Goal: Download file/media

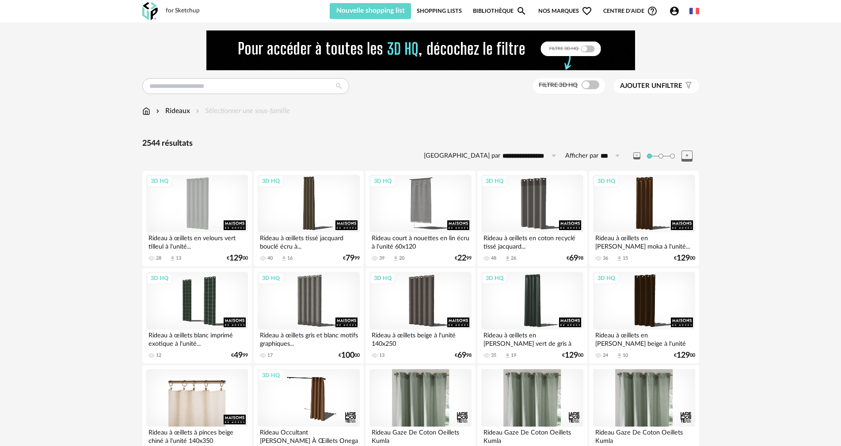
scroll to position [1729, 0]
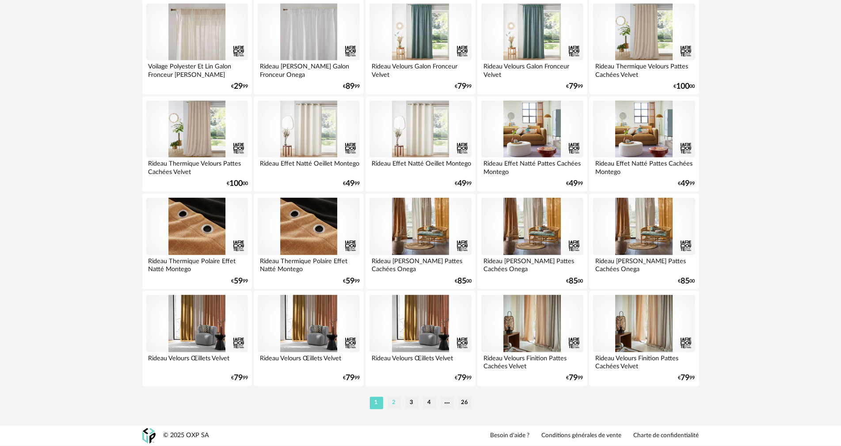
click at [395, 405] on li "2" at bounding box center [393, 403] width 13 height 12
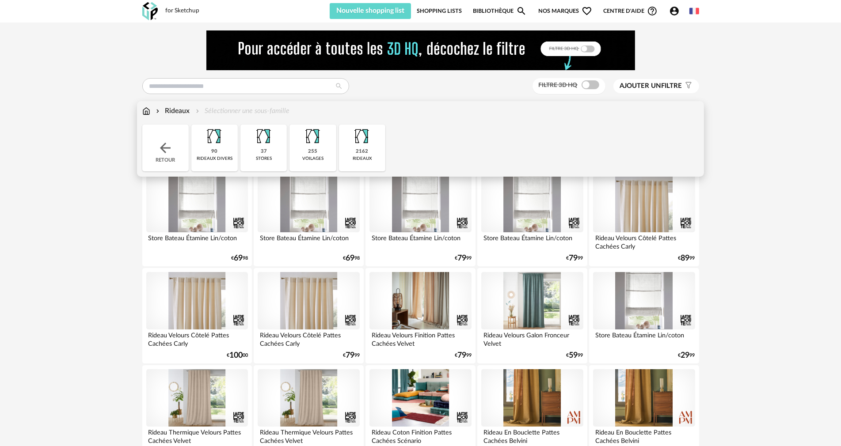
click at [170, 111] on div "Rideaux" at bounding box center [172, 111] width 36 height 10
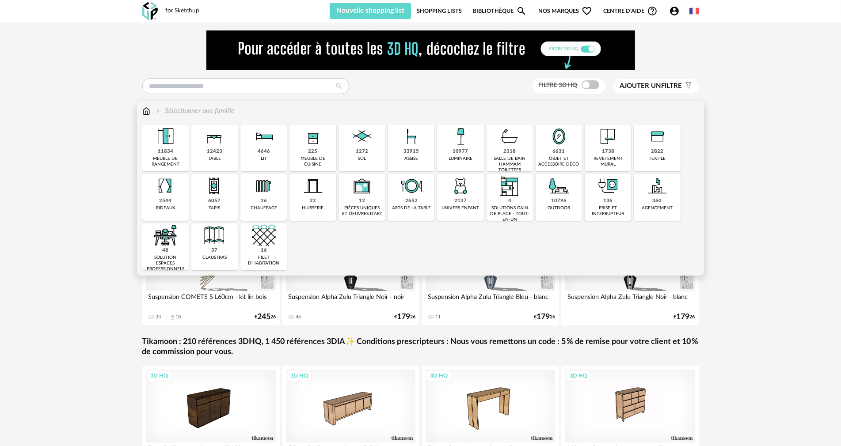
click at [369, 202] on div "12 pièces uniques et oeuvres d'art" at bounding box center [362, 197] width 46 height 47
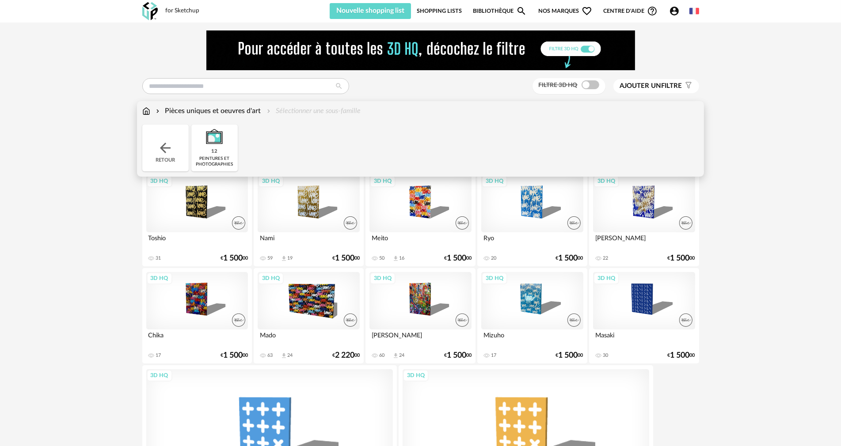
click at [164, 143] on img at bounding box center [165, 148] width 16 height 16
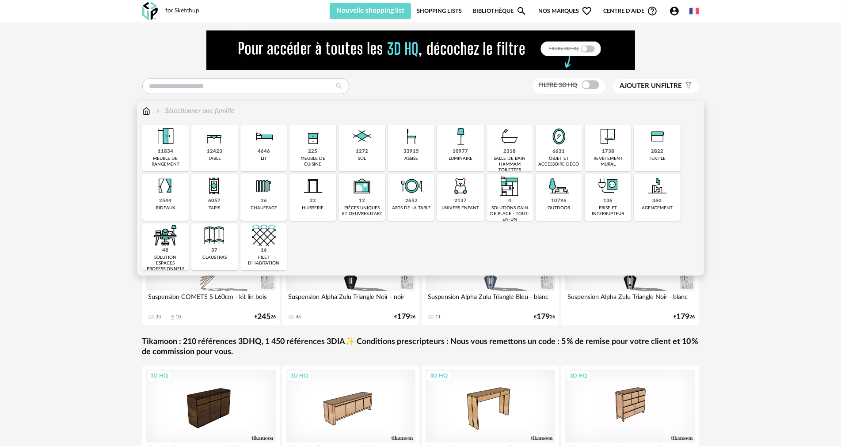
click at [507, 159] on div "salle de bain hammam toilettes" at bounding box center [509, 164] width 41 height 17
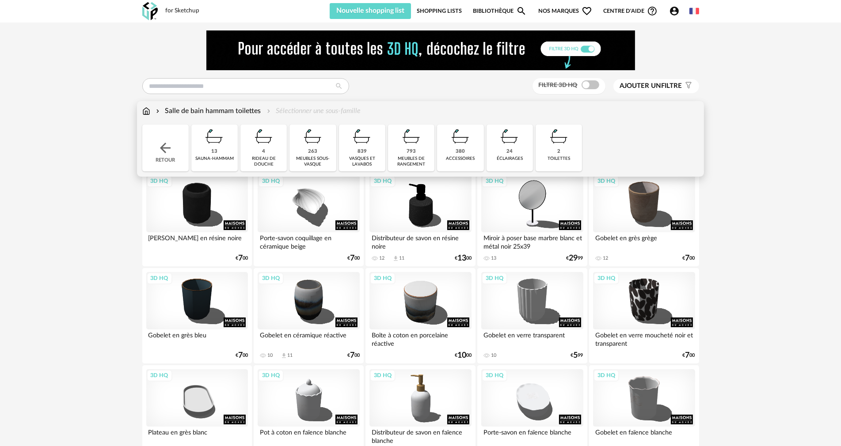
click at [214, 112] on div "Salle de bain hammam toilettes" at bounding box center [207, 111] width 107 height 10
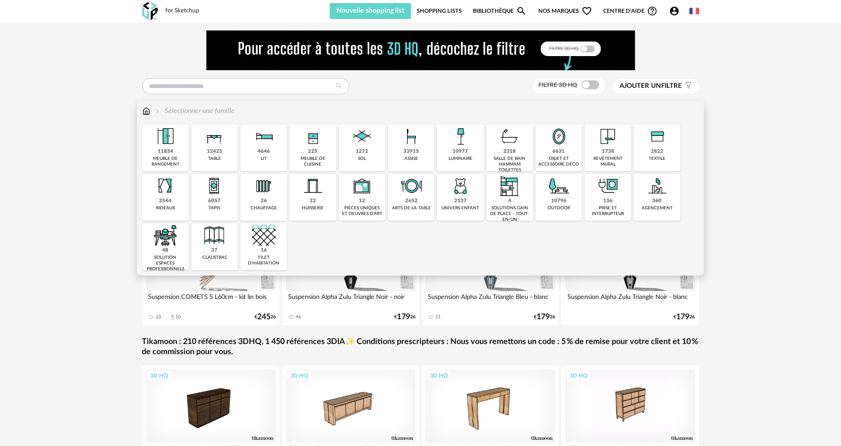
click at [160, 259] on div "solution espaces professionnels" at bounding box center [165, 263] width 41 height 17
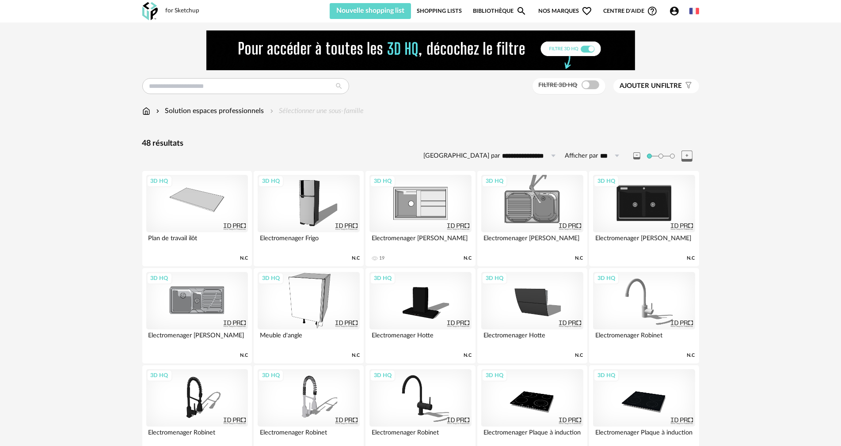
click at [193, 111] on div "Solution espaces professionnels" at bounding box center [209, 111] width 110 height 10
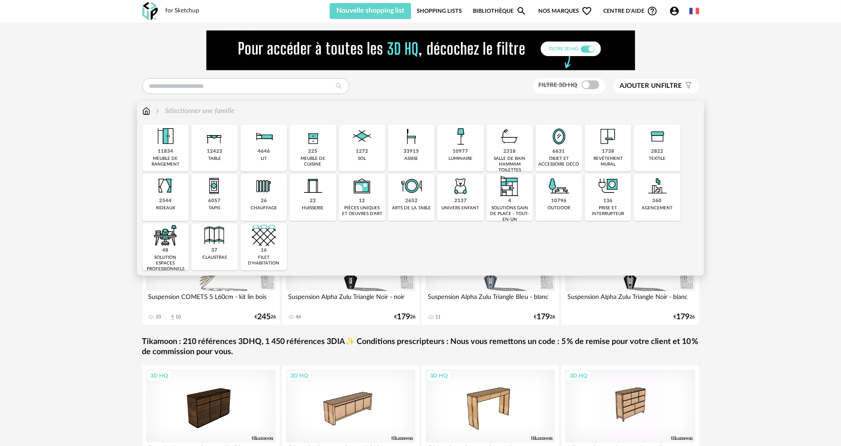
click at [470, 146] on img at bounding box center [460, 137] width 24 height 24
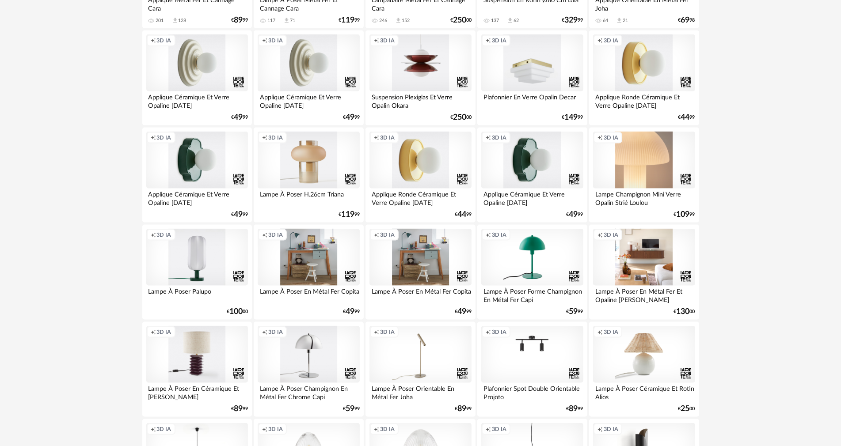
scroll to position [1729, 0]
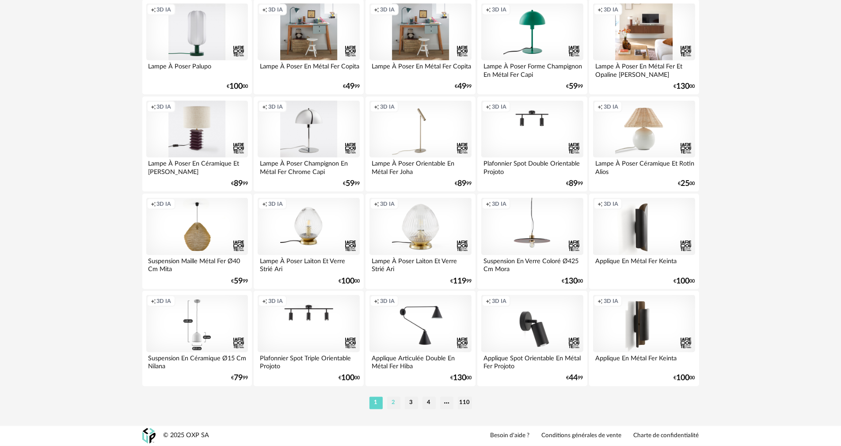
click at [390, 404] on li "2" at bounding box center [393, 403] width 13 height 12
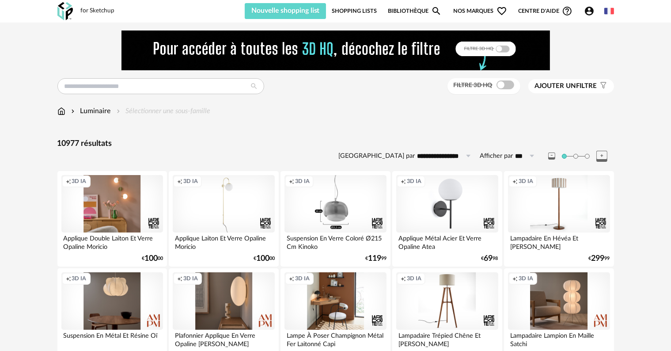
scroll to position [88, 0]
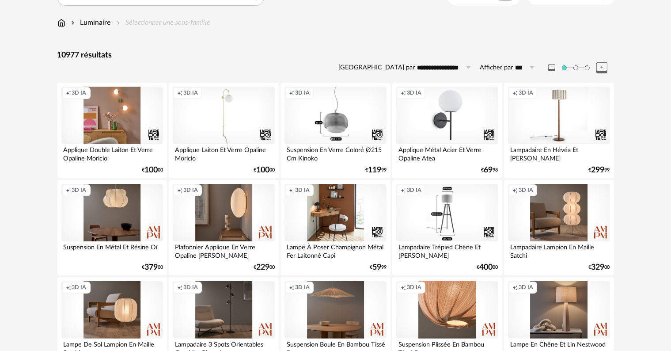
click at [452, 212] on div "Creation icon 3D IA" at bounding box center [447, 212] width 102 height 57
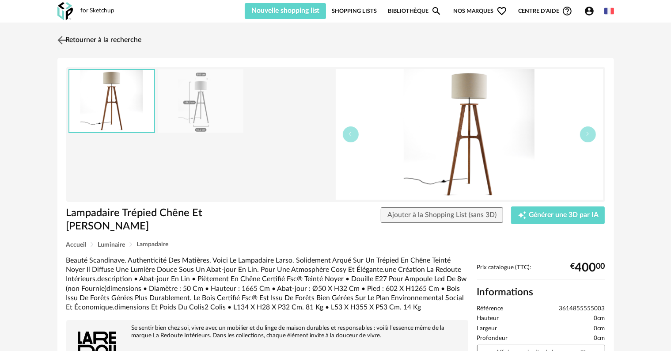
click at [64, 36] on img at bounding box center [61, 40] width 13 height 13
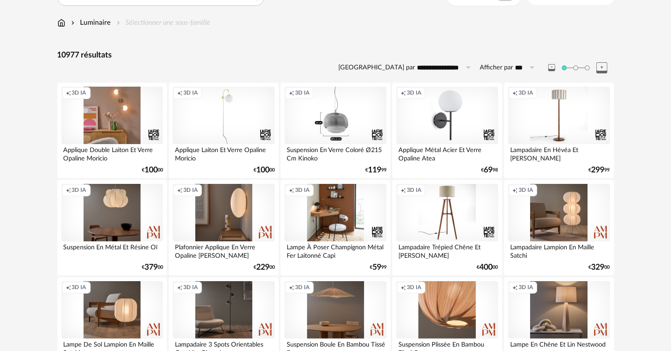
scroll to position [177, 0]
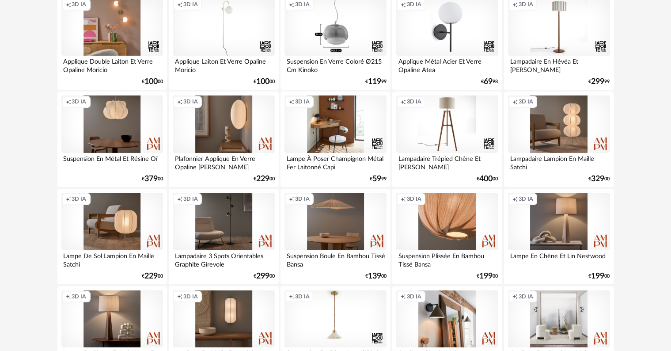
click at [352, 220] on div "Creation icon 3D IA" at bounding box center [336, 221] width 102 height 57
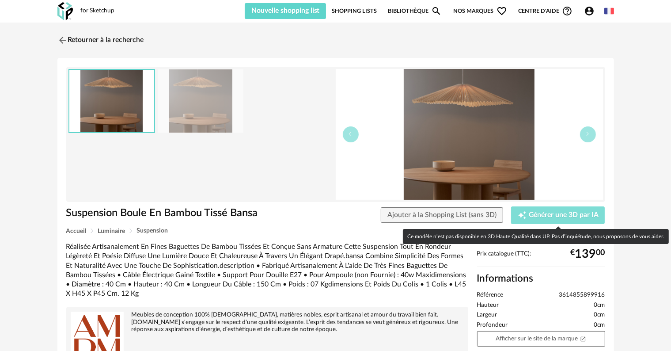
click at [551, 216] on span "Générer une 3D par IA" at bounding box center [564, 215] width 70 height 7
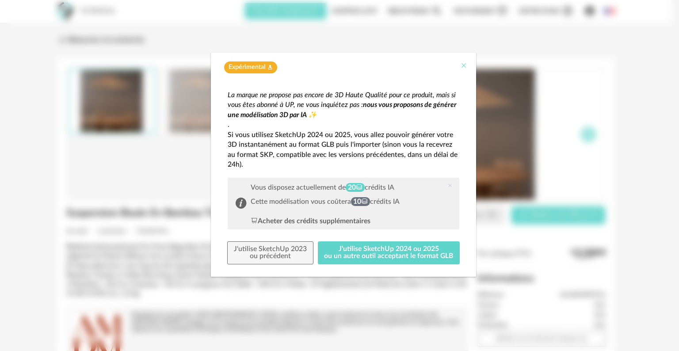
click at [461, 65] on icon "Close" at bounding box center [463, 65] width 7 height 7
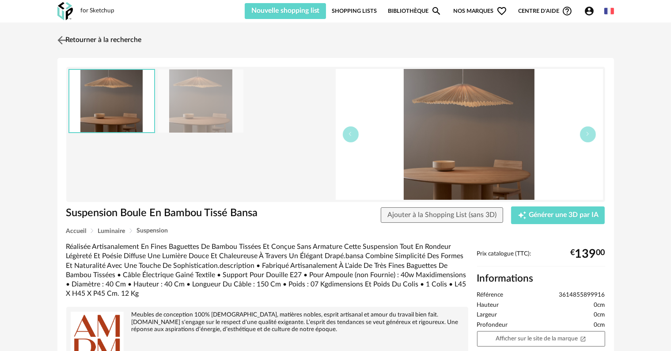
click at [65, 39] on img at bounding box center [61, 40] width 13 height 13
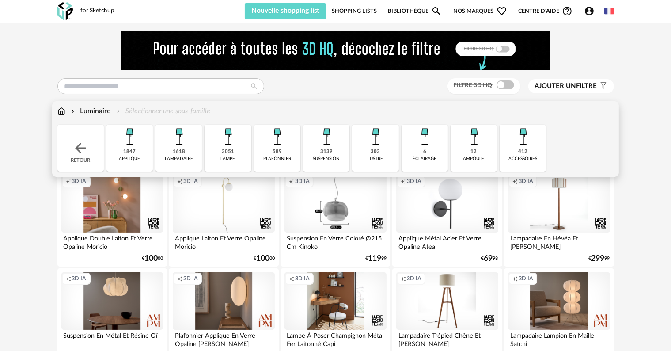
click at [84, 141] on img at bounding box center [80, 148] width 16 height 16
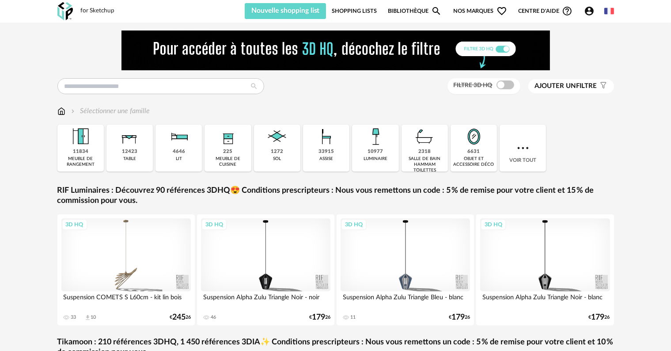
click at [403, 6] on link "Bibliothèque Magnify icon" at bounding box center [415, 11] width 54 height 16
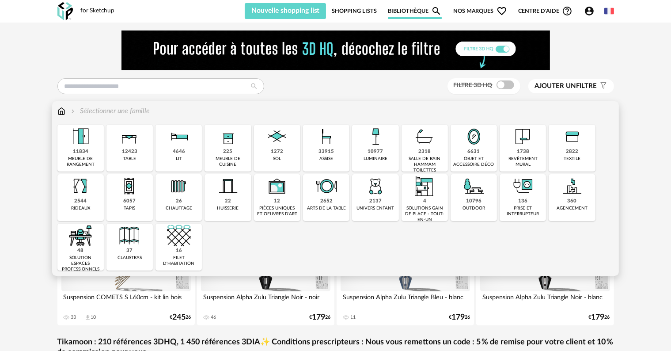
click at [335, 148] on div "33915 assise" at bounding box center [326, 148] width 46 height 47
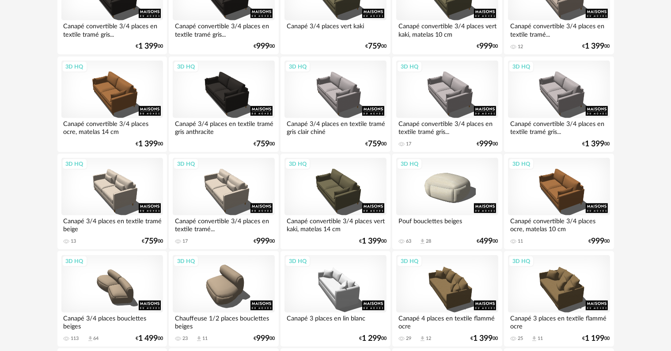
scroll to position [972, 0]
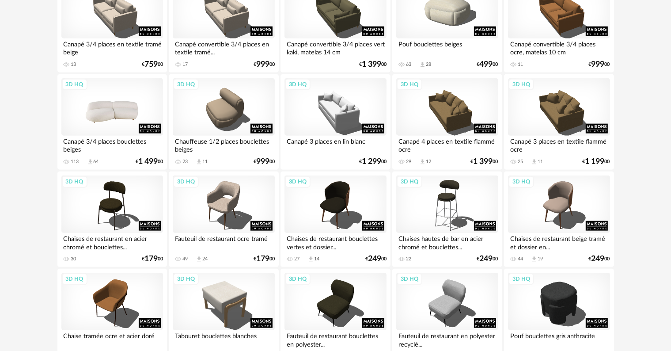
click at [118, 111] on div "3D HQ" at bounding box center [112, 106] width 102 height 57
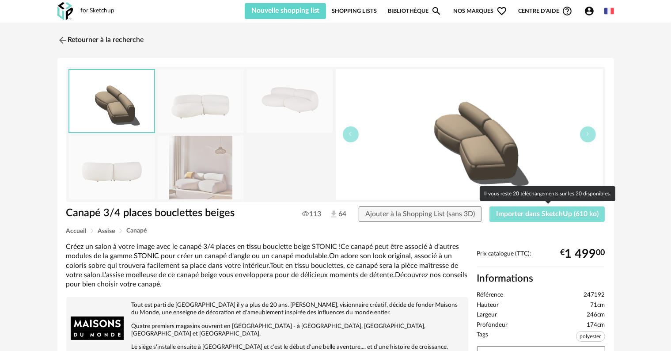
click at [535, 216] on span "Importer dans SketchUp (610 ko)" at bounding box center [547, 213] width 103 height 7
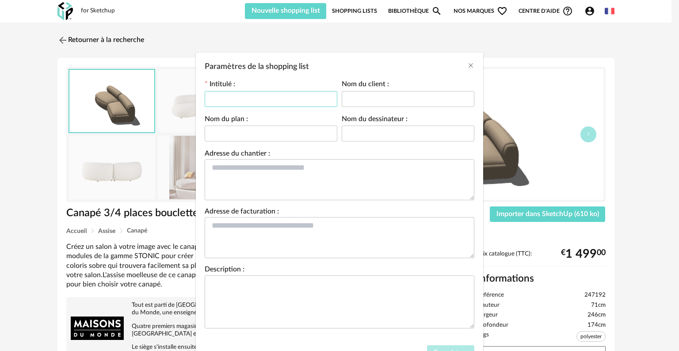
click at [308, 100] on input "Paramètres de la shopping list" at bounding box center [271, 99] width 133 height 16
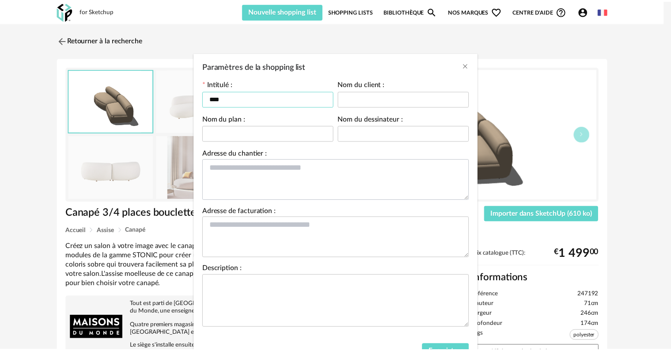
scroll to position [40, 0]
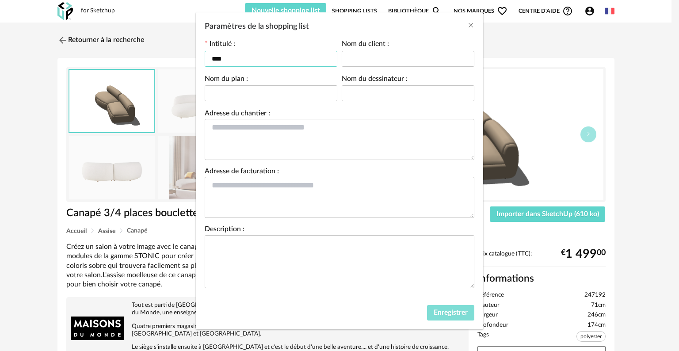
type input "****"
click at [447, 313] on span "Enregistrer" at bounding box center [450, 312] width 34 height 7
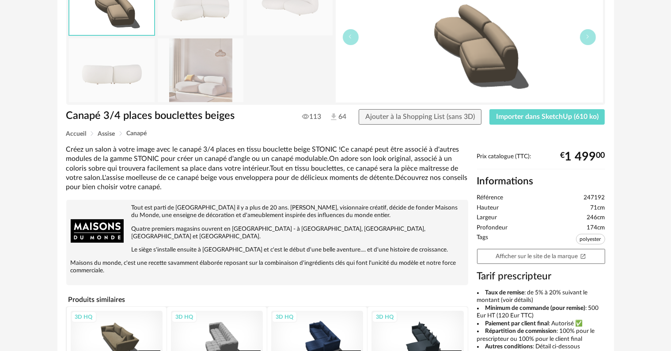
scroll to position [97, 0]
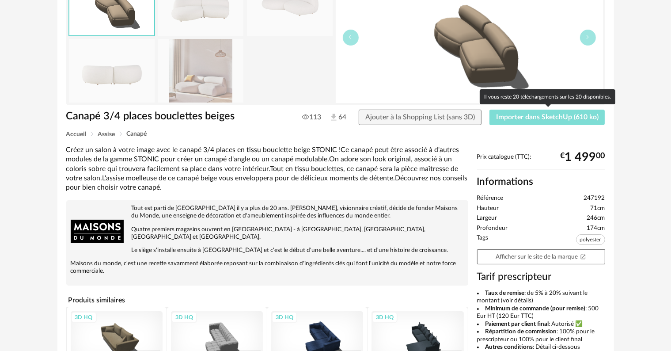
click at [523, 114] on span "Importer dans SketchUp (610 ko)" at bounding box center [547, 117] width 103 height 7
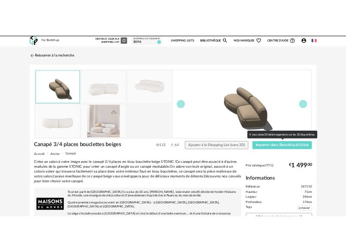
scroll to position [0, 0]
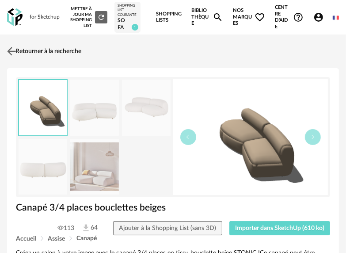
click at [7, 49] on img at bounding box center [11, 51] width 13 height 13
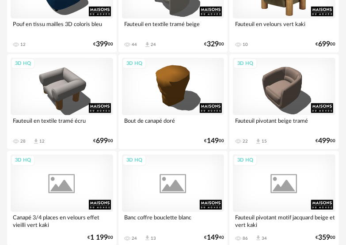
scroll to position [2067, 0]
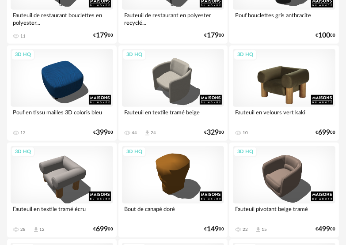
click at [293, 85] on div "3D HQ" at bounding box center [284, 77] width 103 height 57
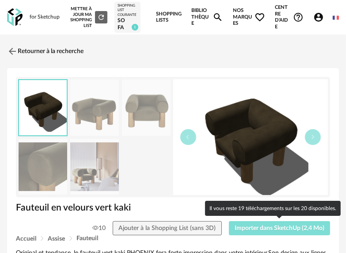
click at [256, 228] on span "Importer dans SketchUp (2,4 Mo)" at bounding box center [280, 228] width 90 height 6
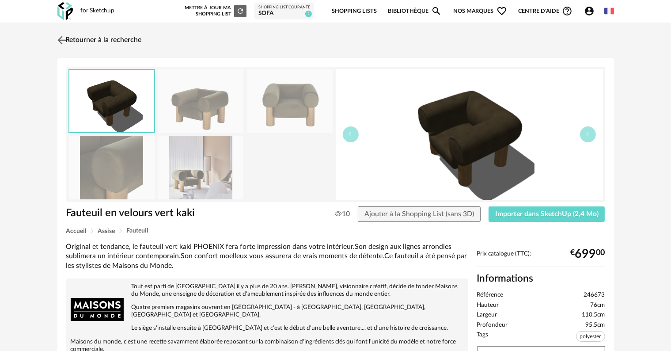
click at [75, 39] on link "Retourner à la recherche" at bounding box center [98, 39] width 87 height 19
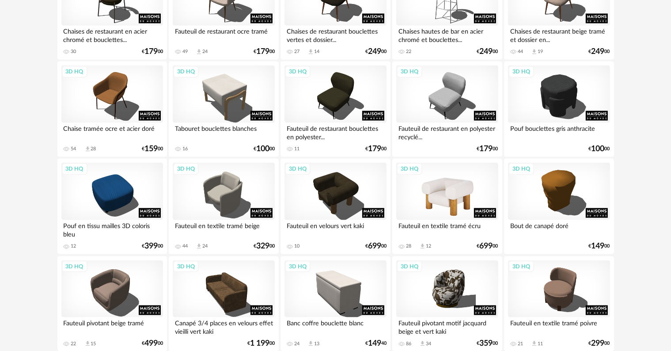
scroll to position [1268, 0]
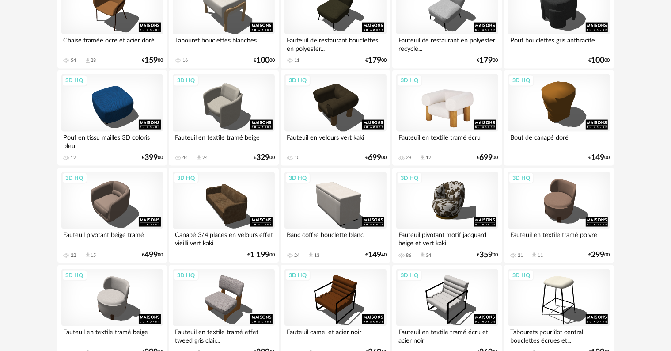
click at [475, 100] on div "3D HQ" at bounding box center [447, 102] width 102 height 57
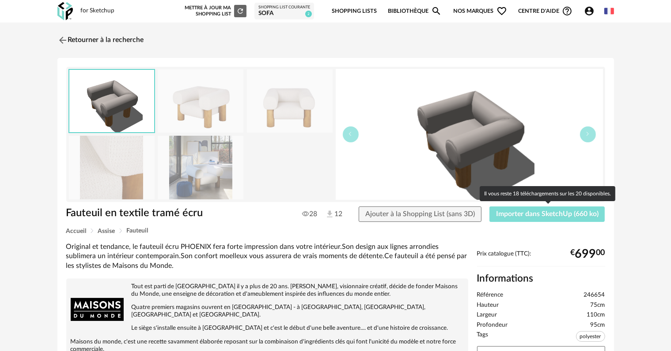
click at [553, 214] on span "Importer dans SketchUp (660 ko)" at bounding box center [547, 213] width 103 height 7
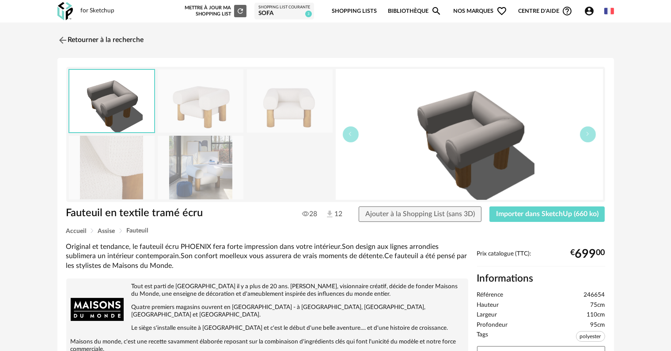
click at [56, 37] on div "Retourner à la recherche Fauteuil en textile tramé écru Fauteuil en textile tra…" at bounding box center [335, 317] width 573 height 574
click at [64, 39] on img at bounding box center [61, 40] width 13 height 13
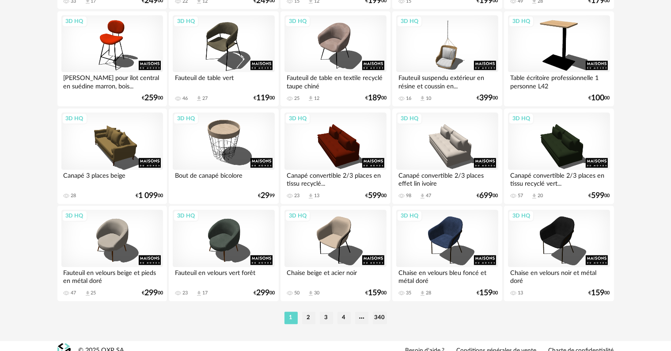
scroll to position [1824, 0]
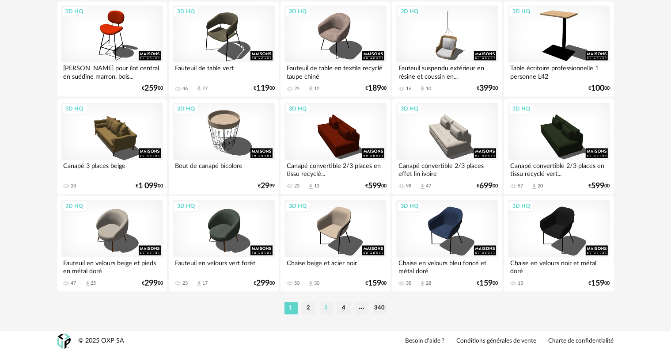
click at [323, 307] on li "3" at bounding box center [326, 308] width 13 height 12
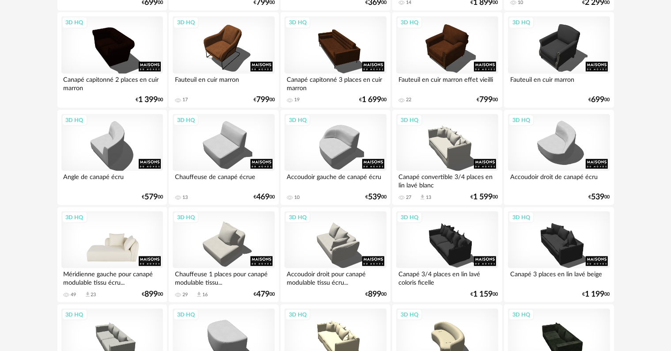
scroll to position [1370, 0]
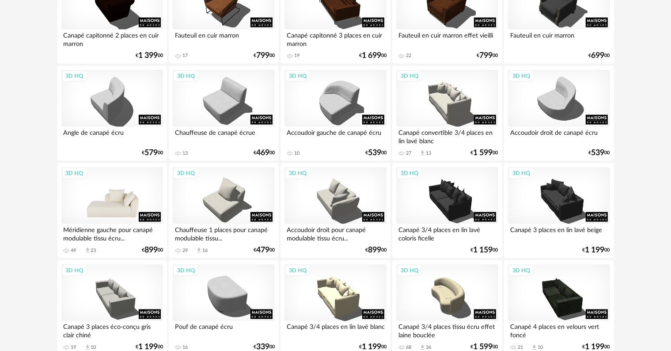
click at [145, 197] on div "3D HQ" at bounding box center [112, 195] width 102 height 57
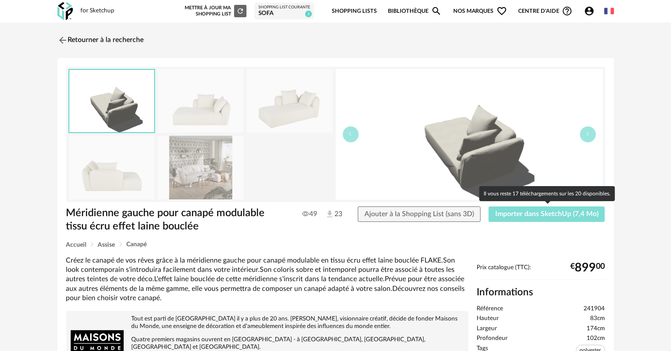
click at [512, 214] on span "Importer dans SketchUp (7,4 Mo)" at bounding box center [546, 213] width 103 height 7
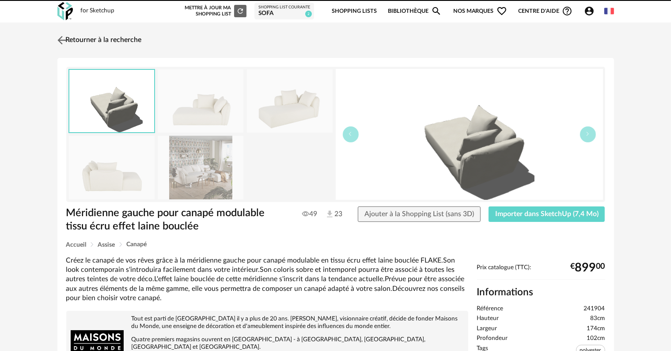
click at [59, 39] on img at bounding box center [61, 40] width 13 height 13
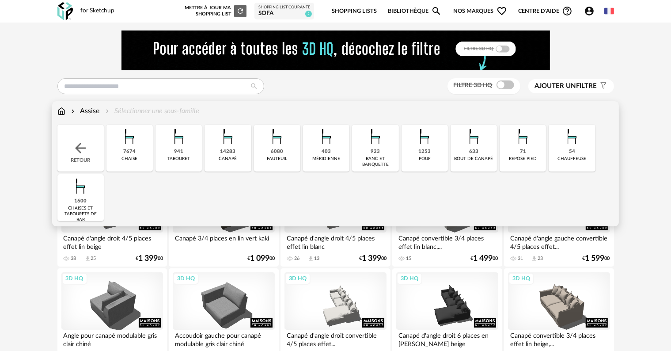
click at [61, 113] on img at bounding box center [61, 111] width 8 height 10
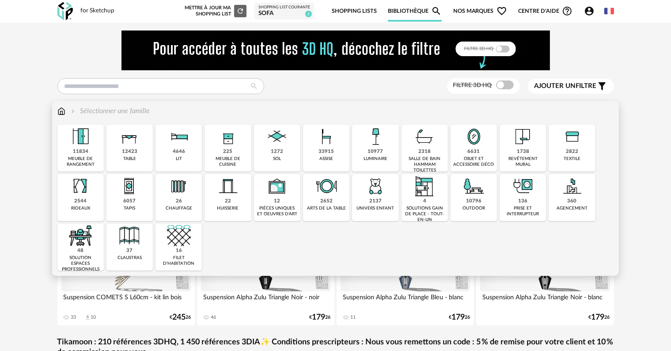
click at [382, 147] on img at bounding box center [376, 137] width 24 height 24
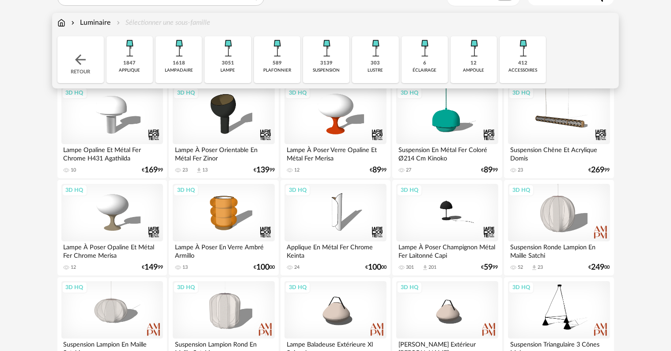
scroll to position [221, 0]
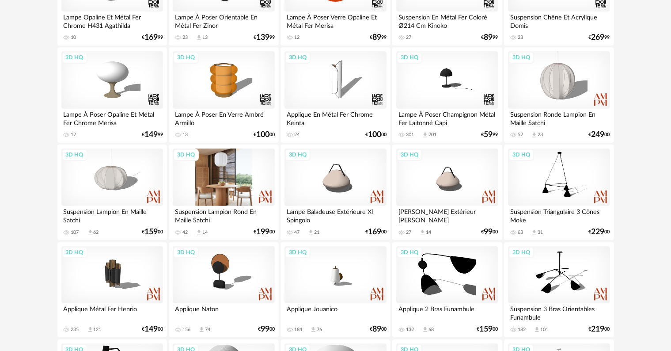
click at [243, 190] on div "3D HQ" at bounding box center [224, 176] width 102 height 57
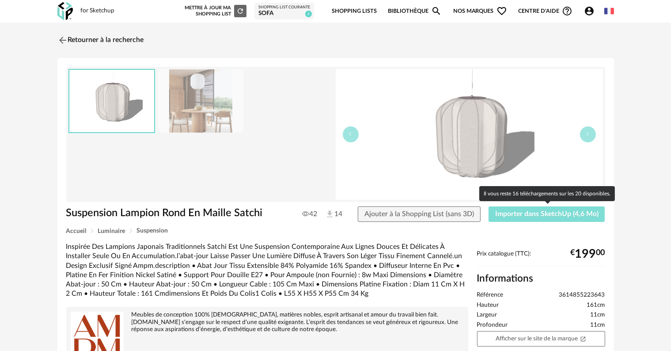
click at [568, 217] on button "Importer dans SketchUp (4,6 Mo)" at bounding box center [547, 214] width 117 height 16
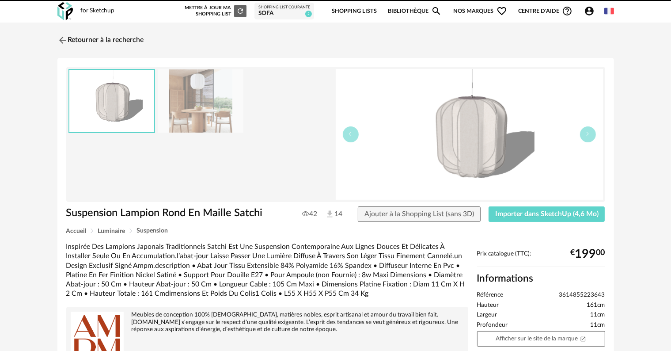
drag, startPoint x: 436, startPoint y: 243, endPoint x: 496, endPoint y: 123, distance: 134.6
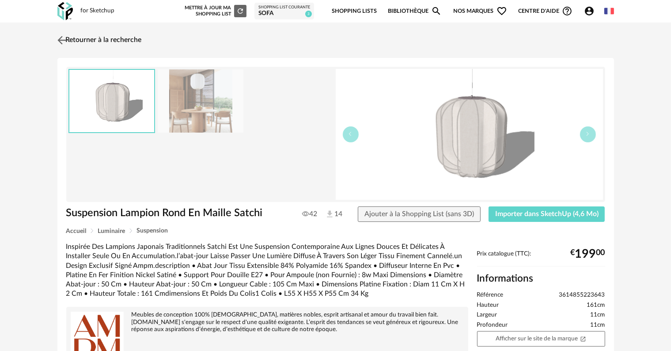
click at [63, 40] on img at bounding box center [61, 40] width 13 height 13
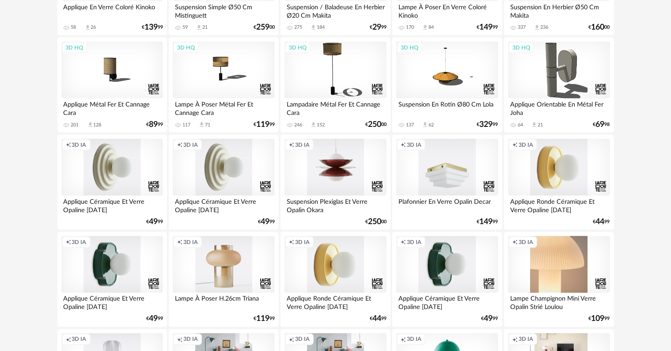
scroll to position [1482, 0]
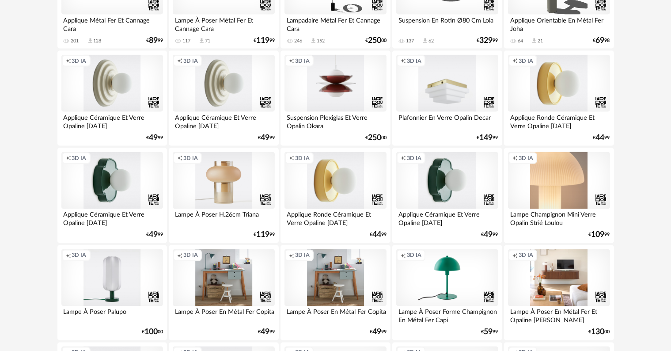
click at [131, 92] on div "Creation icon 3D IA" at bounding box center [112, 83] width 102 height 57
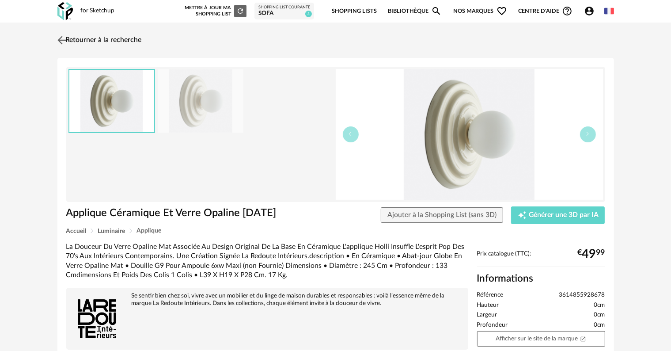
click at [63, 38] on img at bounding box center [61, 40] width 13 height 13
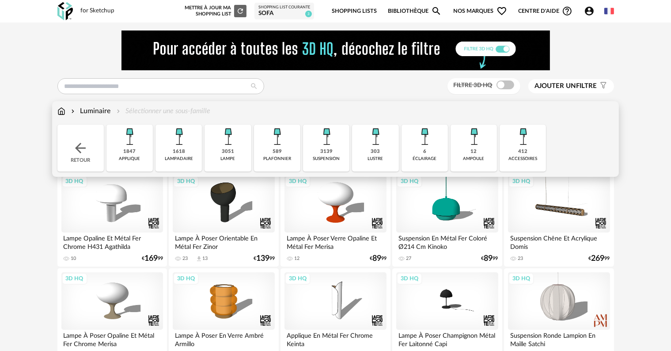
click at [62, 114] on img at bounding box center [61, 111] width 8 height 10
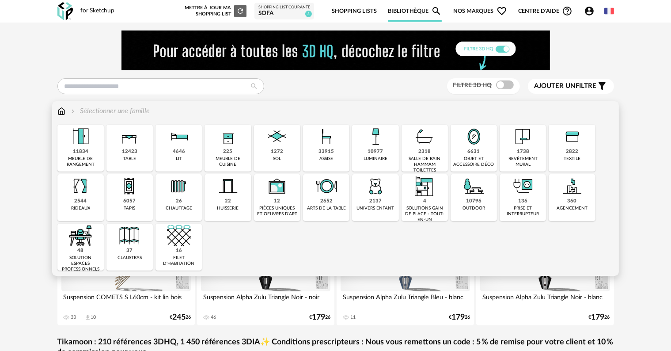
click at [130, 144] on img at bounding box center [130, 137] width 24 height 24
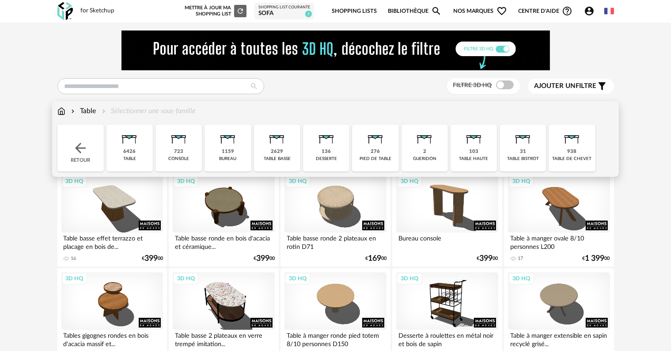
click at [277, 157] on div "table basse" at bounding box center [277, 159] width 27 height 6
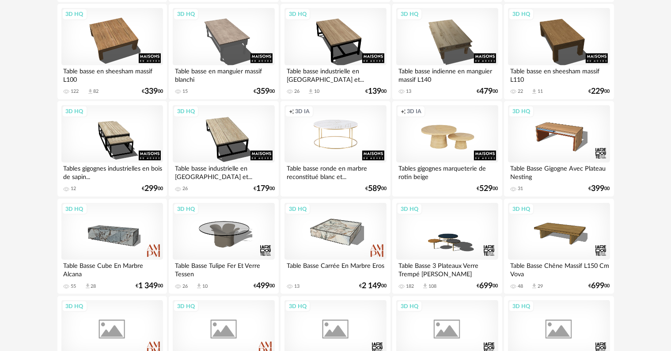
scroll to position [1237, 0]
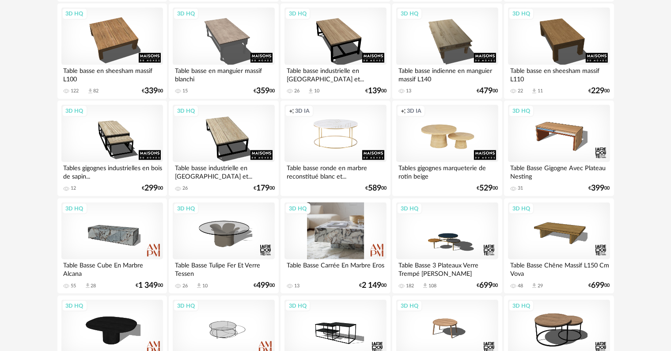
click at [346, 251] on div "3D HQ" at bounding box center [336, 230] width 102 height 57
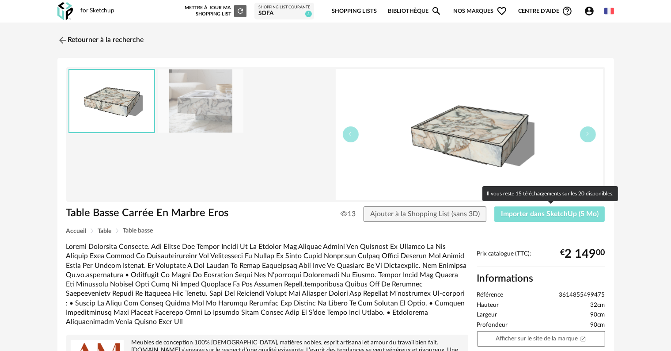
click at [566, 210] on span "Importer dans SketchUp (5 Mo)" at bounding box center [550, 213] width 98 height 7
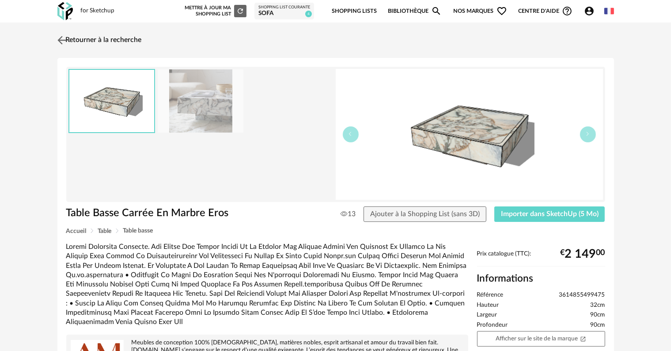
click at [67, 37] on img at bounding box center [61, 40] width 13 height 13
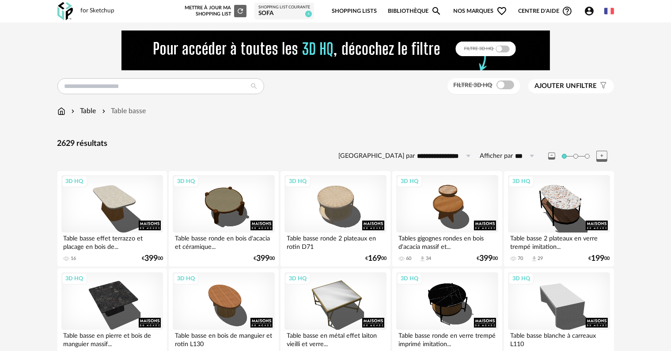
click at [86, 110] on div "Table" at bounding box center [82, 111] width 27 height 10
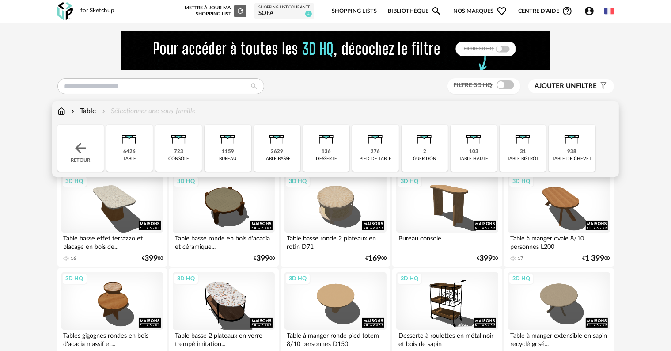
click at [376, 150] on div "276" at bounding box center [375, 151] width 9 height 7
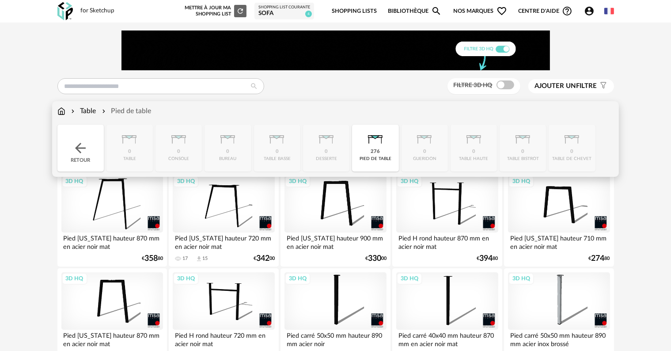
click at [92, 110] on div "Table" at bounding box center [82, 111] width 27 height 10
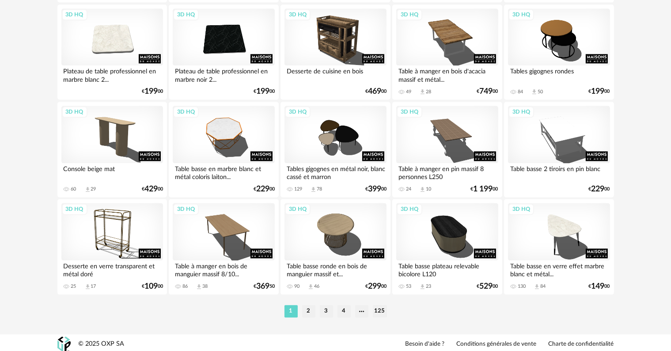
scroll to position [1824, 0]
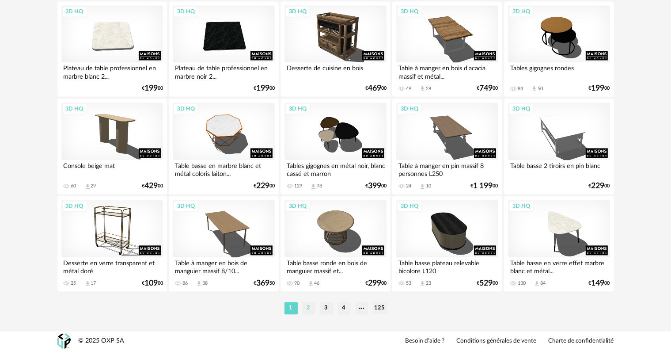
click at [306, 305] on li "2" at bounding box center [308, 308] width 13 height 12
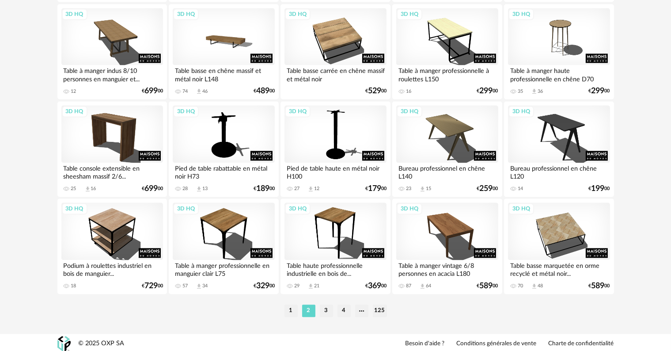
scroll to position [1824, 0]
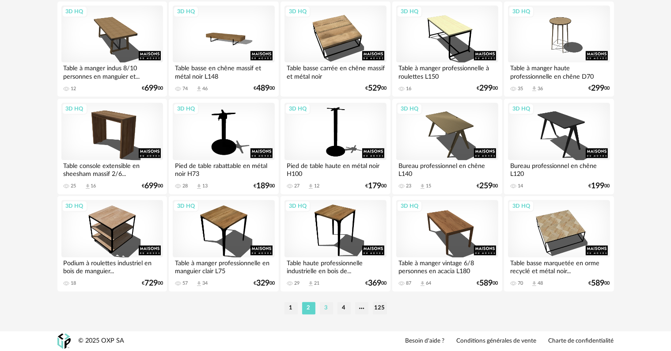
click at [329, 310] on li "3" at bounding box center [326, 308] width 13 height 12
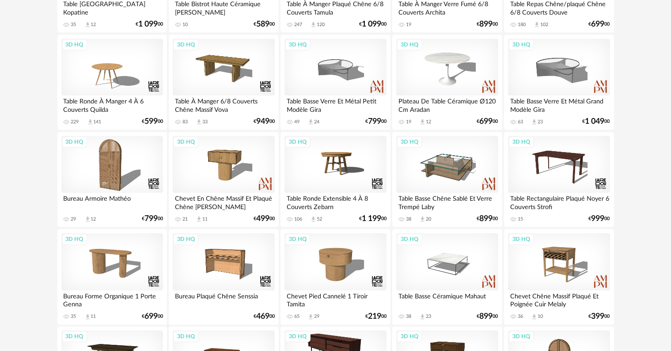
scroll to position [1723, 0]
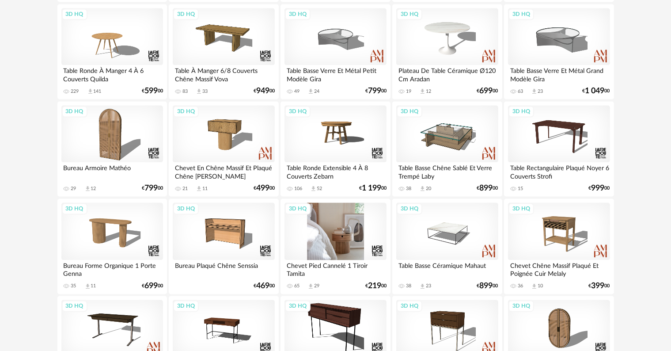
click at [353, 216] on div "3D HQ" at bounding box center [336, 230] width 102 height 57
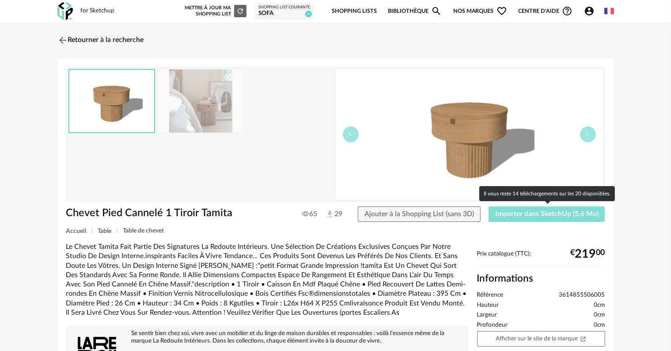
click at [531, 216] on span "Importer dans SketchUp (5,6 Mo)" at bounding box center [546, 213] width 103 height 7
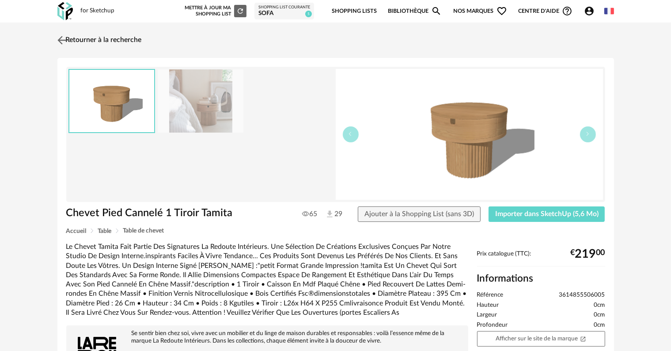
click at [71, 45] on link "Retourner à la recherche" at bounding box center [98, 39] width 87 height 19
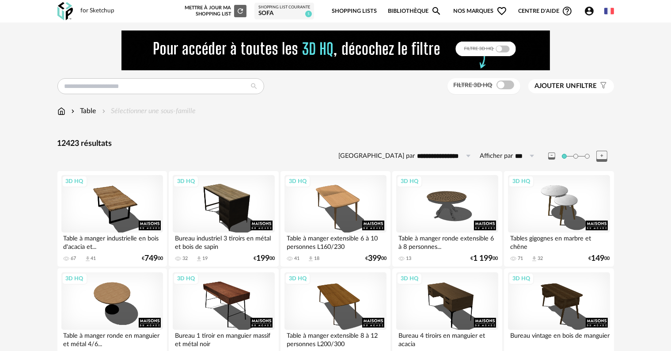
click at [62, 110] on img at bounding box center [61, 111] width 8 height 10
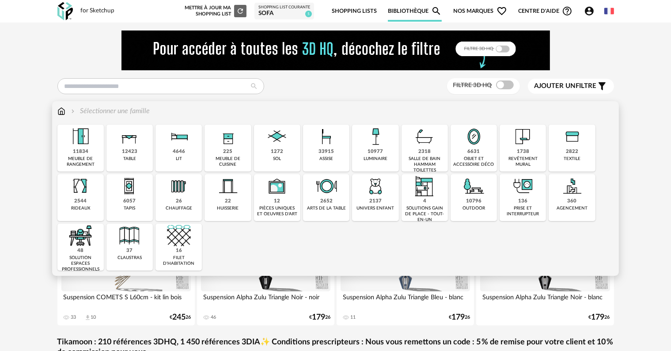
click at [137, 194] on img at bounding box center [130, 186] width 24 height 24
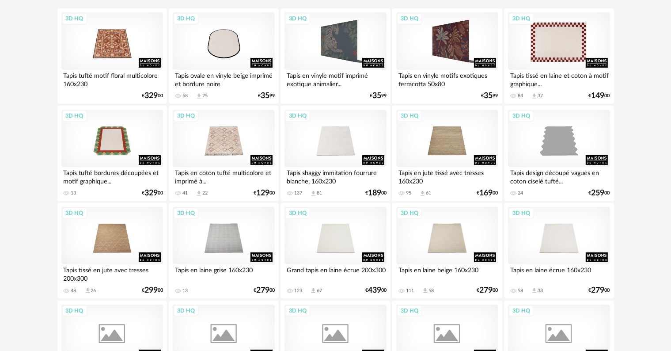
scroll to position [177, 0]
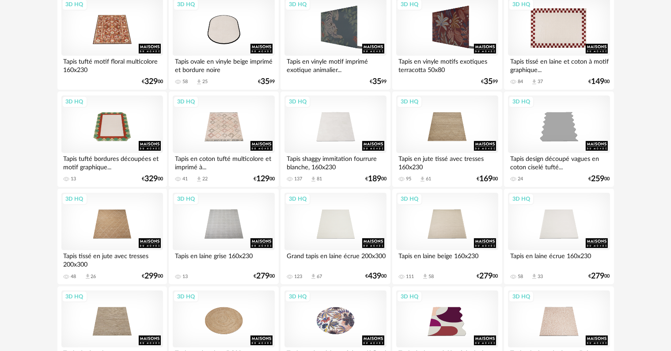
click at [568, 41] on div "3D HQ" at bounding box center [559, 26] width 102 height 57
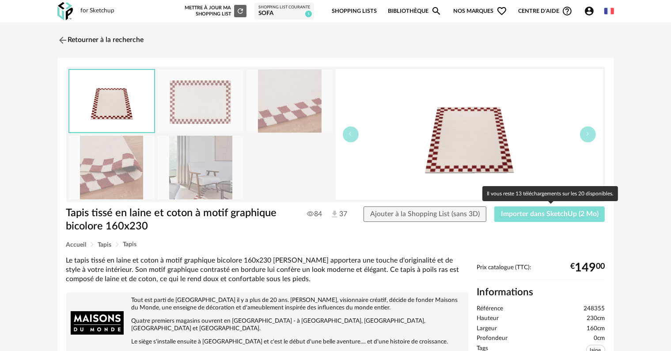
drag, startPoint x: 555, startPoint y: 216, endPoint x: 555, endPoint y: 208, distance: 7.5
click at [555, 215] on span "Importer dans SketchUp (2 Mo)" at bounding box center [550, 213] width 98 height 7
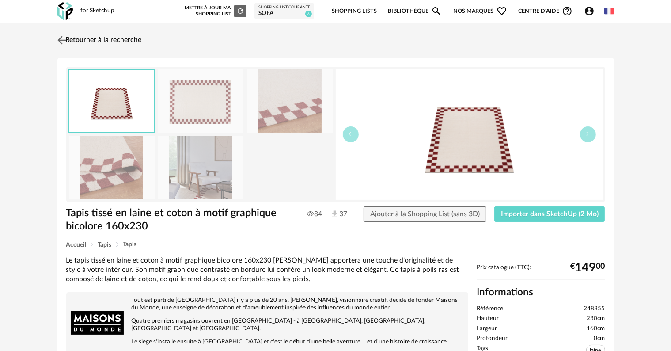
click at [65, 39] on img at bounding box center [61, 40] width 13 height 13
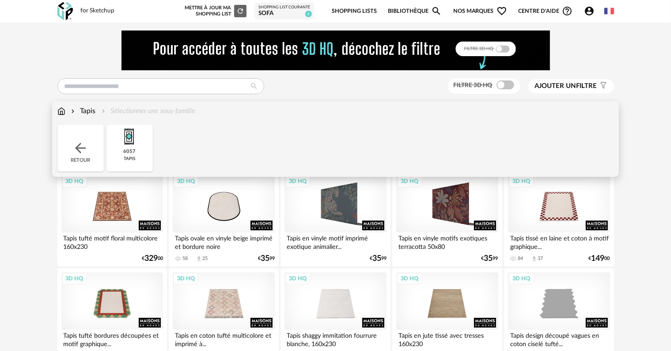
click at [88, 110] on div "Tapis" at bounding box center [82, 111] width 27 height 10
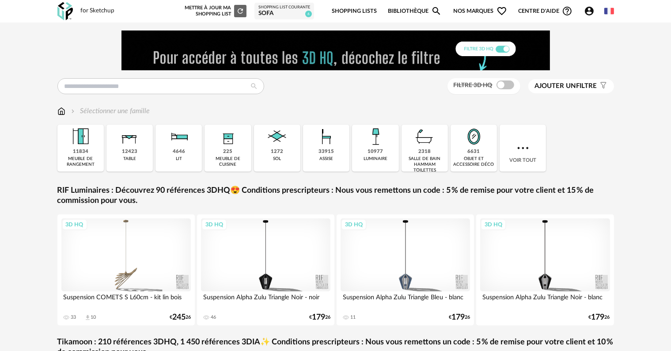
click at [650, 148] on div "Filtre 3D HQ Ajouter un filtre s Filter icon Filtrer par : Sélectionner une fam…" at bounding box center [335, 264] width 671 height 482
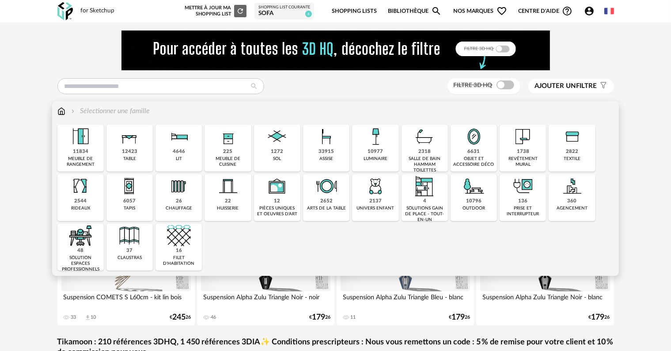
click at [473, 149] on div "6631" at bounding box center [474, 151] width 12 height 7
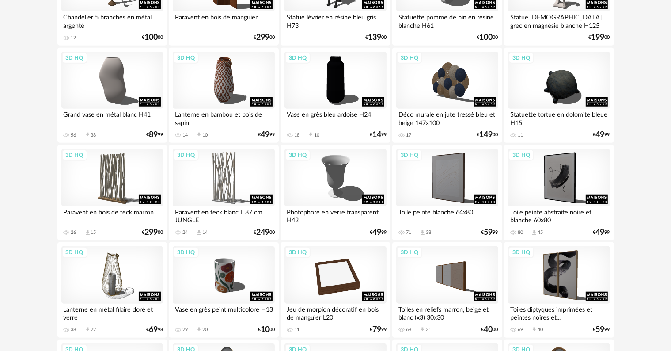
scroll to position [839, 0]
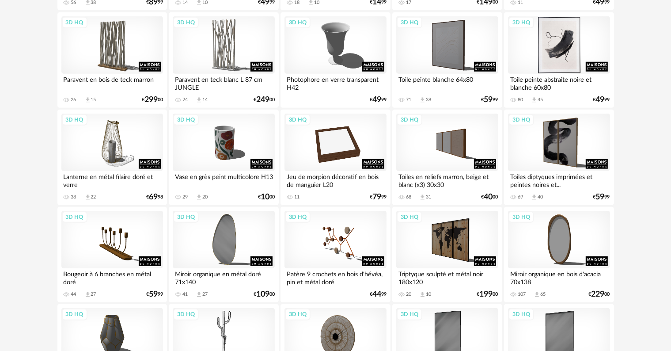
click at [564, 40] on div "3D HQ" at bounding box center [559, 44] width 102 height 57
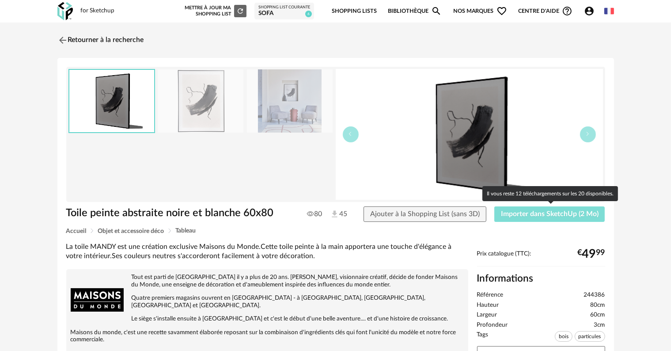
drag, startPoint x: 571, startPoint y: 216, endPoint x: 570, endPoint y: 187, distance: 28.8
click at [571, 216] on span "Importer dans SketchUp (2 Mo)" at bounding box center [550, 213] width 98 height 7
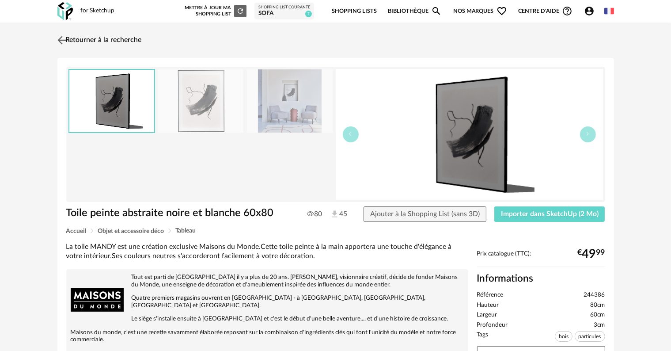
click at [72, 36] on link "Retourner à la recherche" at bounding box center [98, 39] width 87 height 19
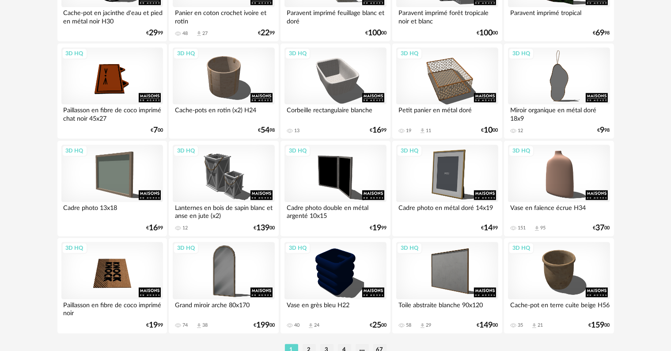
scroll to position [1821, 0]
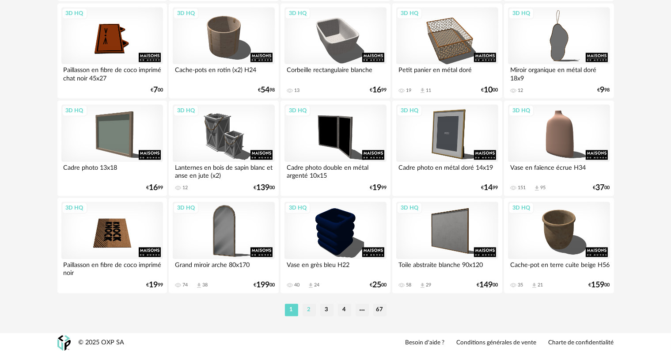
click at [307, 311] on li "2" at bounding box center [309, 310] width 13 height 12
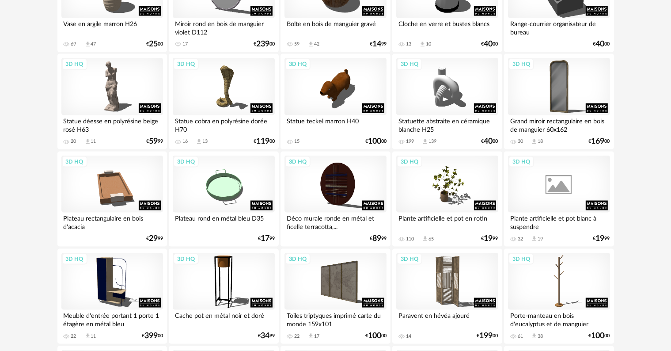
scroll to position [1325, 0]
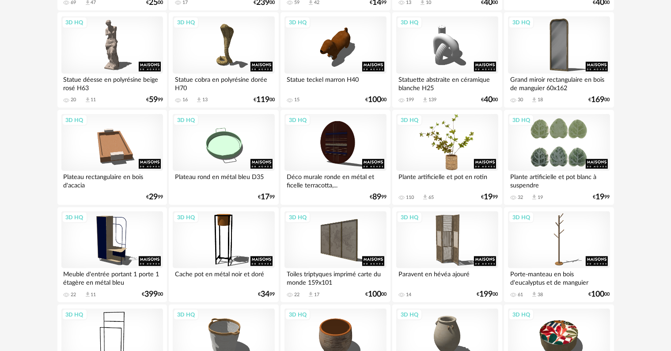
click at [449, 162] on div "3D HQ" at bounding box center [447, 142] width 102 height 57
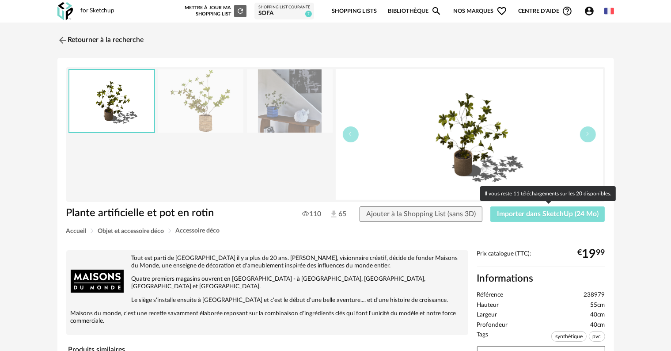
click at [528, 217] on button "Importer dans SketchUp (24 Mo)" at bounding box center [547, 214] width 115 height 16
